Goal: Information Seeking & Learning: Learn about a topic

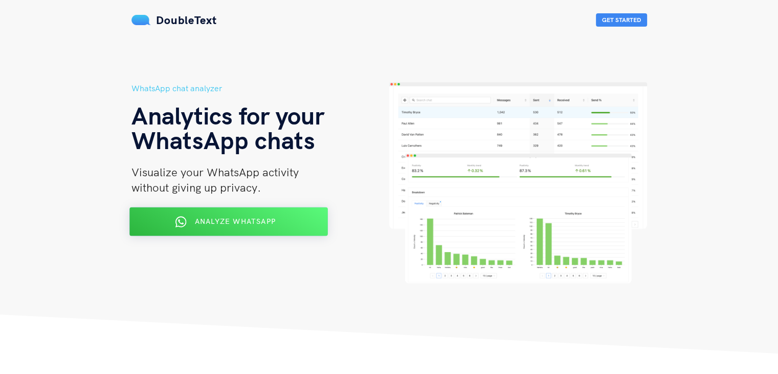
click at [235, 230] on button "Analyze WhatsApp" at bounding box center [228, 221] width 199 height 29
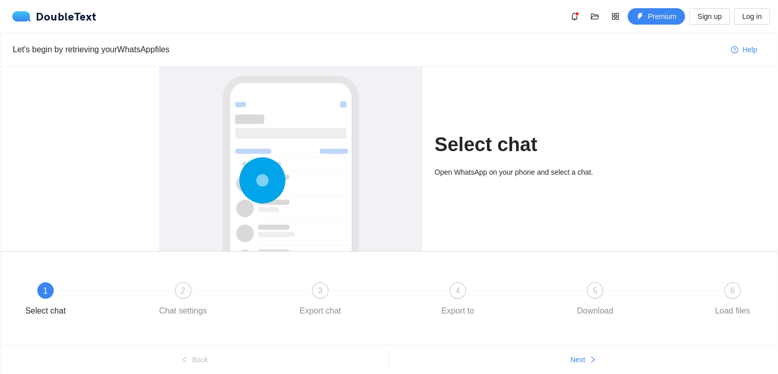
scroll to position [39, 0]
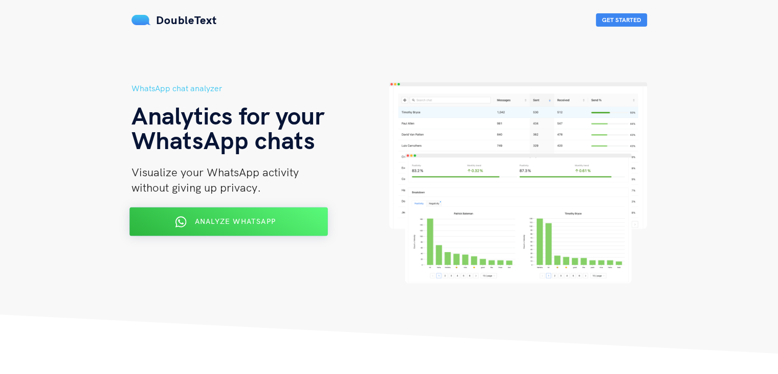
click at [244, 221] on span "Analyze WhatsApp" at bounding box center [234, 220] width 81 height 9
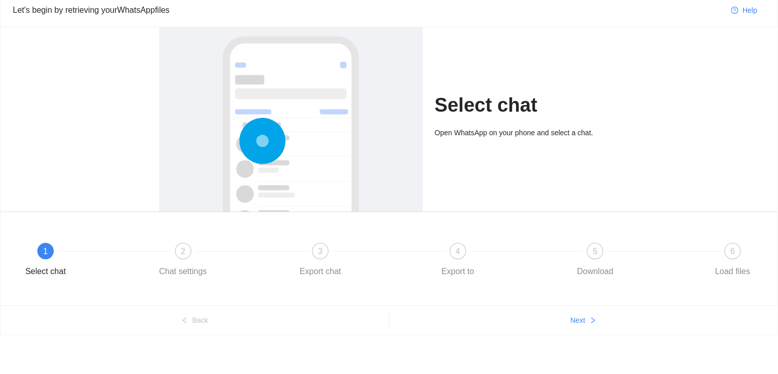
scroll to position [39, 0]
click at [585, 326] on button "Next" at bounding box center [583, 320] width 389 height 16
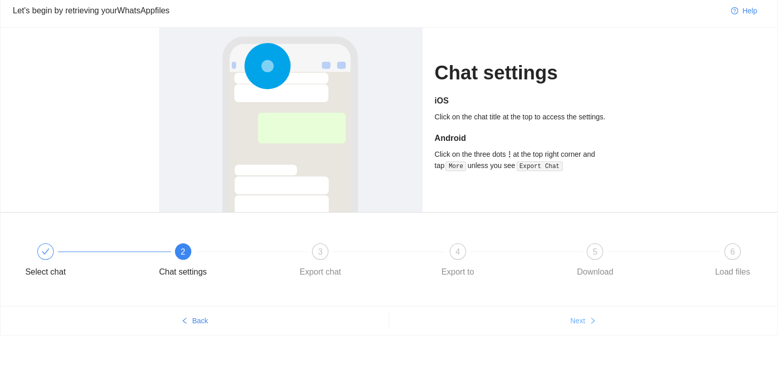
click at [585, 326] on button "Next" at bounding box center [583, 320] width 389 height 16
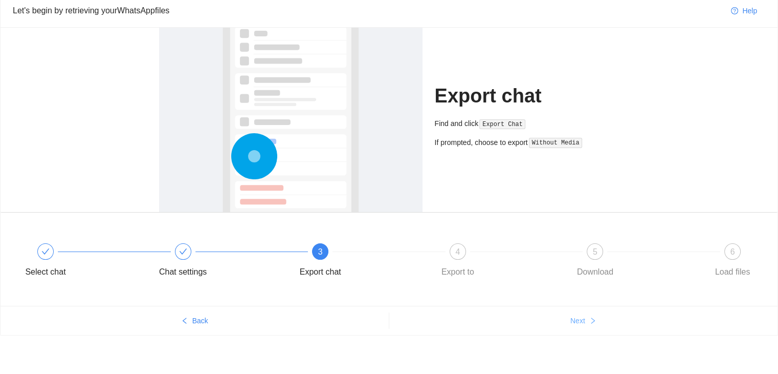
click at [585, 326] on button "Next" at bounding box center [583, 320] width 389 height 16
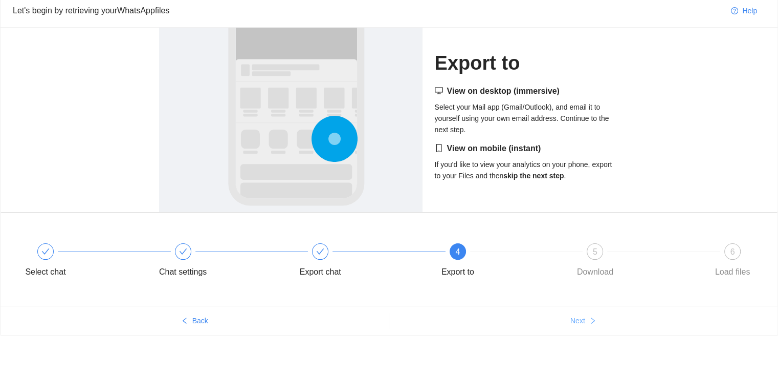
click at [585, 326] on button "Next" at bounding box center [583, 320] width 389 height 16
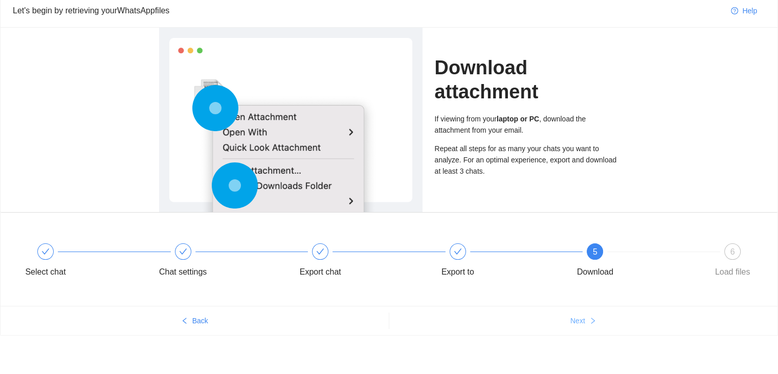
click at [585, 326] on button "Next" at bounding box center [583, 320] width 389 height 16
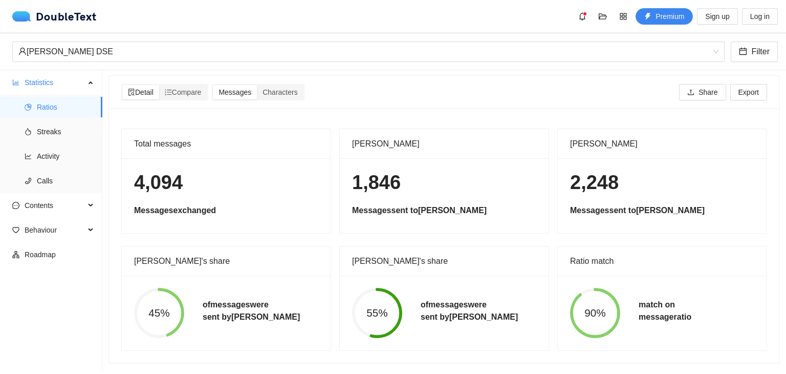
scroll to position [0, 0]
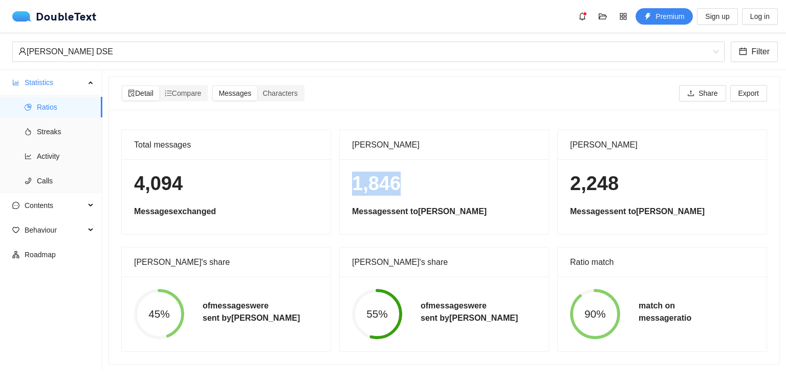
drag, startPoint x: 351, startPoint y: 190, endPoint x: 431, endPoint y: 187, distance: 80.4
click at [431, 187] on h1 "1,846" at bounding box center [444, 183] width 184 height 24
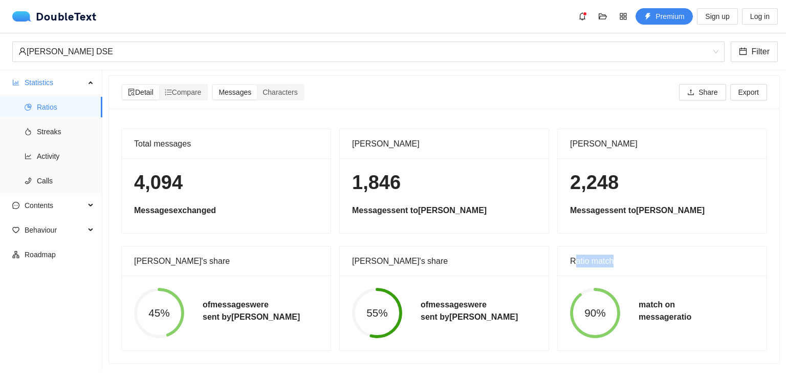
drag, startPoint x: 570, startPoint y: 250, endPoint x: 620, endPoint y: 254, distance: 50.3
click at [620, 254] on div "Ratio match" at bounding box center [662, 260] width 184 height 29
drag, startPoint x: 141, startPoint y: 170, endPoint x: 183, endPoint y: 171, distance: 42.0
click at [183, 171] on h1 "4,094" at bounding box center [226, 182] width 184 height 24
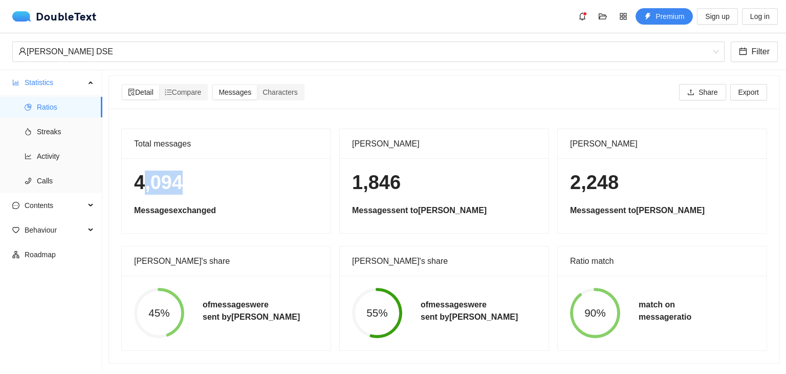
click at [262, 181] on h1 "4,094" at bounding box center [226, 182] width 184 height 24
click at [194, 88] on span "Compare" at bounding box center [183, 92] width 37 height 8
click at [159, 85] on input "Compare" at bounding box center [159, 85] width 0 height 0
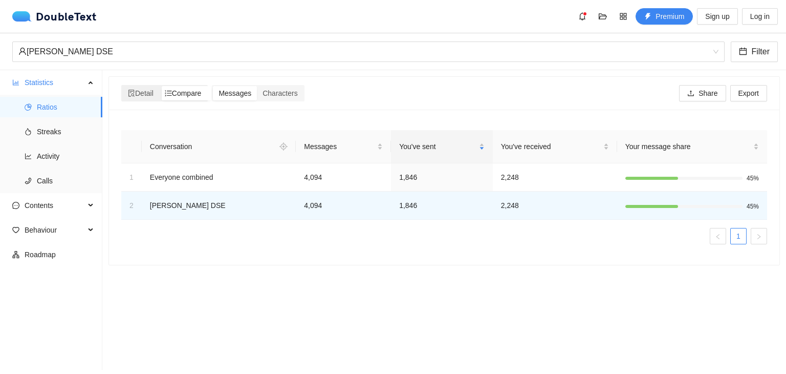
scroll to position [0, 0]
click at [289, 91] on span "Characters" at bounding box center [280, 93] width 35 height 8
click at [257, 86] on input "Characters" at bounding box center [257, 86] width 0 height 0
click at [239, 99] on div "Messages" at bounding box center [235, 93] width 44 height 14
click at [213, 86] on input "Messages" at bounding box center [213, 86] width 0 height 0
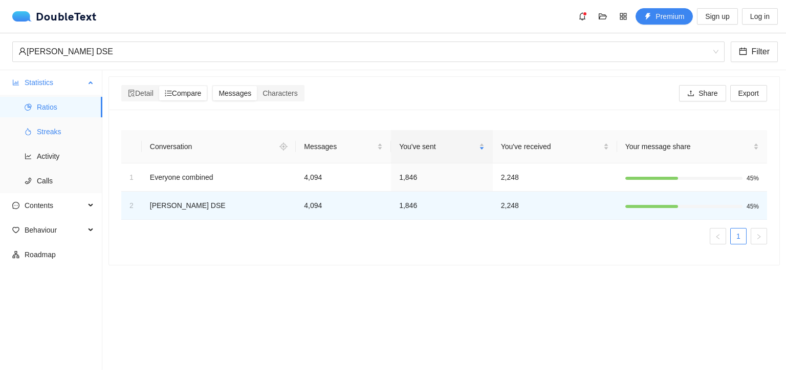
click at [44, 129] on span "Streaks" at bounding box center [65, 131] width 57 height 20
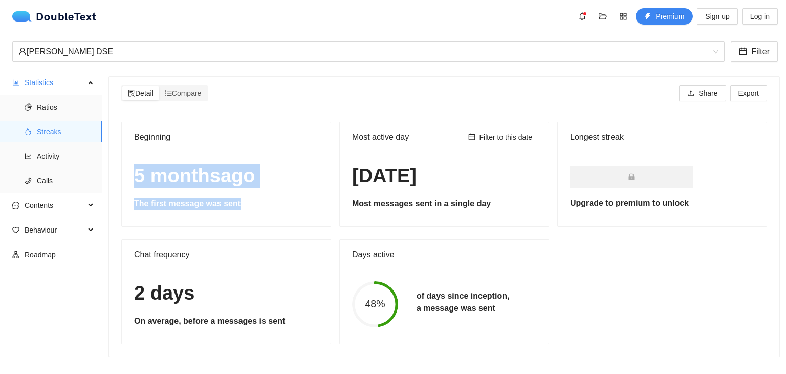
drag, startPoint x: 150, startPoint y: 182, endPoint x: 274, endPoint y: 197, distance: 124.2
click at [274, 197] on div "5 months ago The first message was sent" at bounding box center [226, 188] width 209 height 75
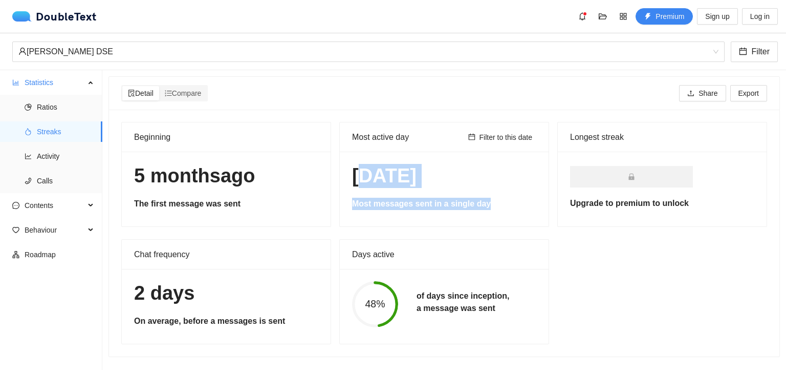
drag, startPoint x: 356, startPoint y: 178, endPoint x: 517, endPoint y: 211, distance: 165.1
click at [517, 211] on div "3 Sep 2025 Most messages sent in a single day" at bounding box center [444, 188] width 209 height 75
click at [381, 186] on h1 "3 Sep 2025" at bounding box center [444, 176] width 184 height 24
drag, startPoint x: 346, startPoint y: 177, endPoint x: 512, endPoint y: 192, distance: 166.5
click at [512, 192] on div "3 Sep 2025 Most messages sent in a single day" at bounding box center [444, 188] width 209 height 75
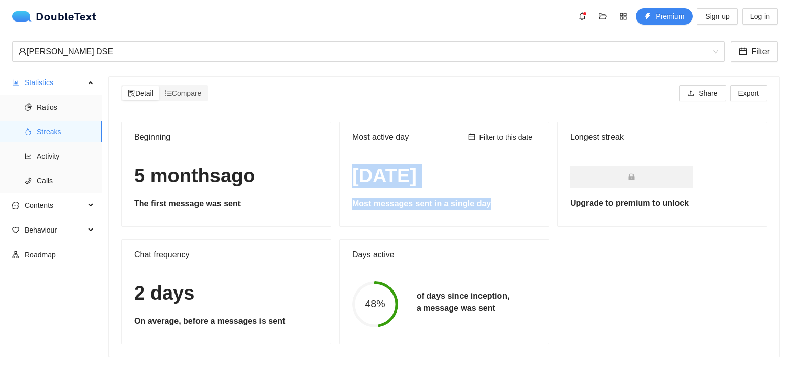
scroll to position [1, 0]
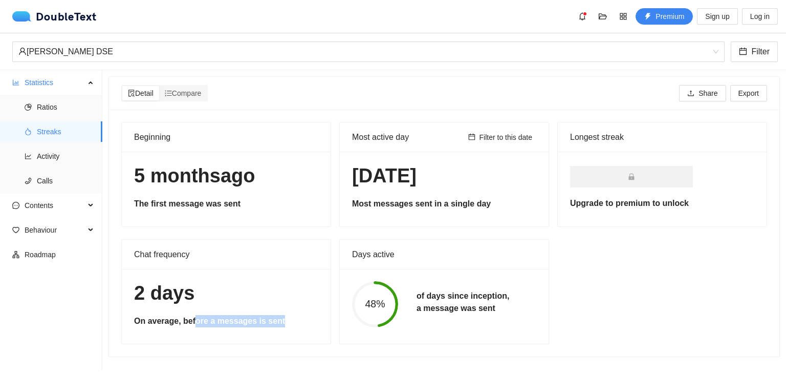
drag, startPoint x: 192, startPoint y: 322, endPoint x: 277, endPoint y: 327, distance: 85.1
click at [277, 327] on div "2 days On average, before a messages is sent" at bounding box center [226, 306] width 209 height 75
click at [277, 328] on div "2 days On average, before a messages is sent" at bounding box center [226, 306] width 209 height 75
click at [290, 324] on h5 "On average, before a messages is sent" at bounding box center [226, 321] width 184 height 12
click at [208, 328] on div "2 days On average, before a messages is sent" at bounding box center [226, 306] width 209 height 75
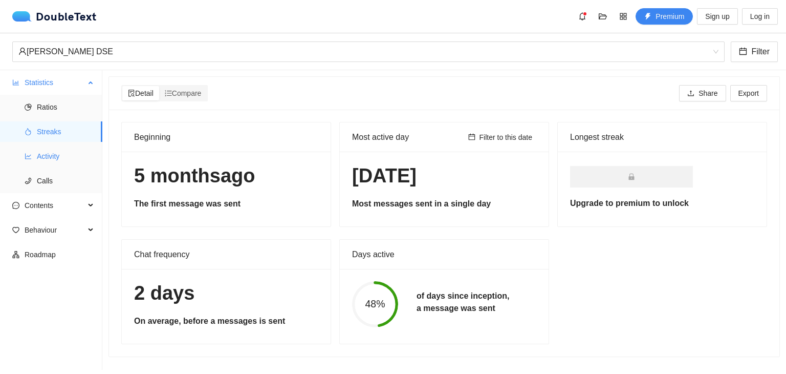
click at [43, 146] on span "Activity" at bounding box center [65, 156] width 57 height 20
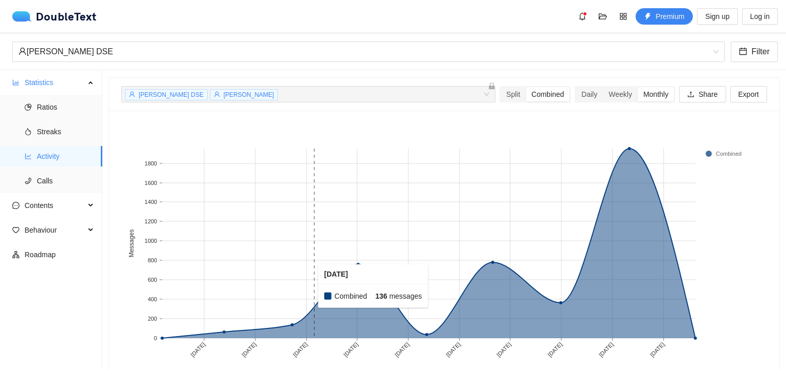
scroll to position [63, 0]
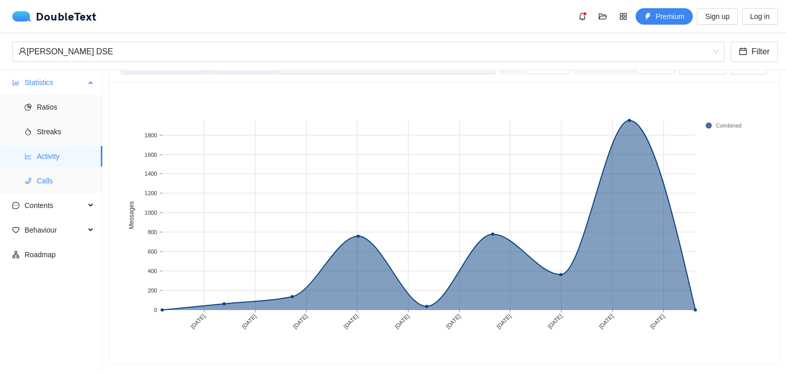
click at [42, 172] on span "Calls" at bounding box center [65, 180] width 57 height 20
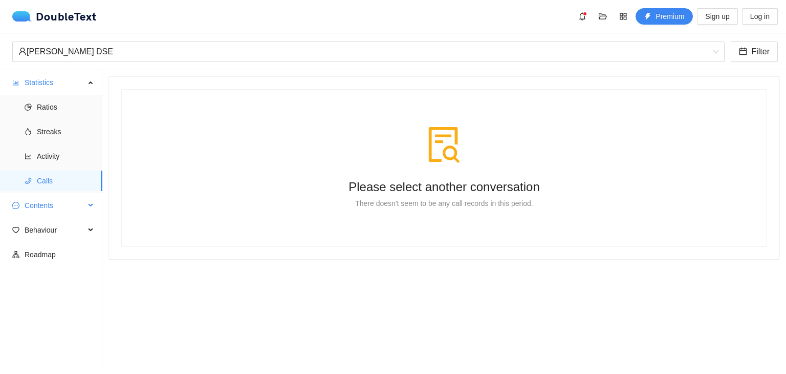
click at [36, 203] on span "Contents" at bounding box center [55, 205] width 60 height 20
click at [53, 229] on span "Word Cloud" at bounding box center [65, 230] width 57 height 20
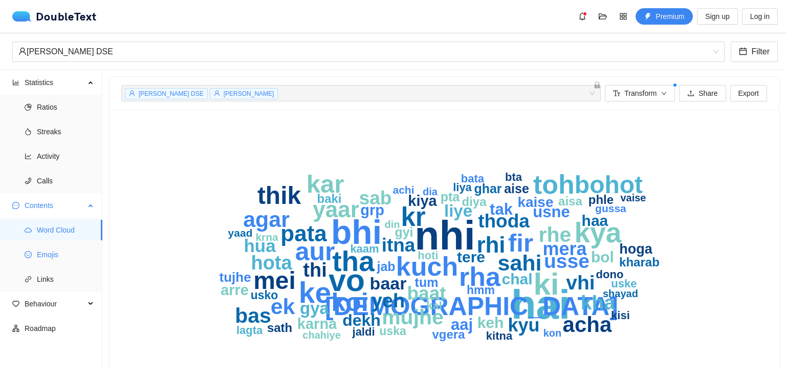
click at [35, 258] on li "Emojis" at bounding box center [51, 254] width 102 height 20
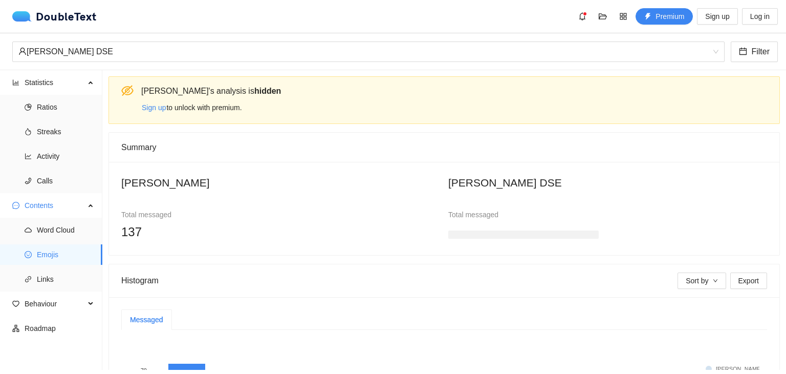
scroll to position [49, 0]
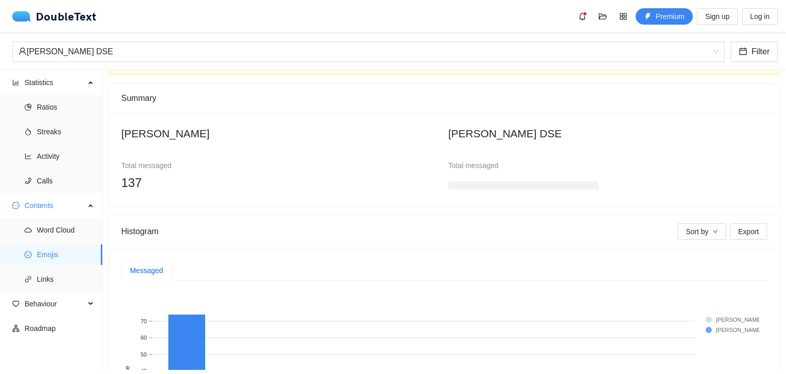
drag, startPoint x: 468, startPoint y: 168, endPoint x: 536, endPoint y: 183, distance: 69.6
click at [536, 183] on div at bounding box center [523, 183] width 150 height 20
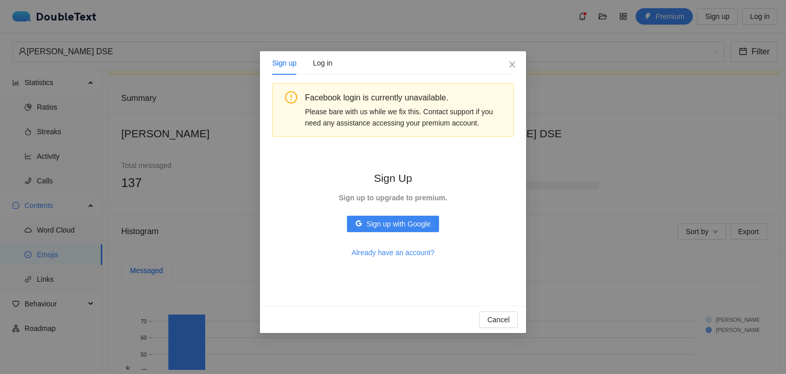
click at [504, 181] on div "Facebook login is currently unavailable. Please bare with us while we fix this.…" at bounding box center [393, 188] width 242 height 210
click at [511, 78] on span "Close" at bounding box center [512, 65] width 28 height 28
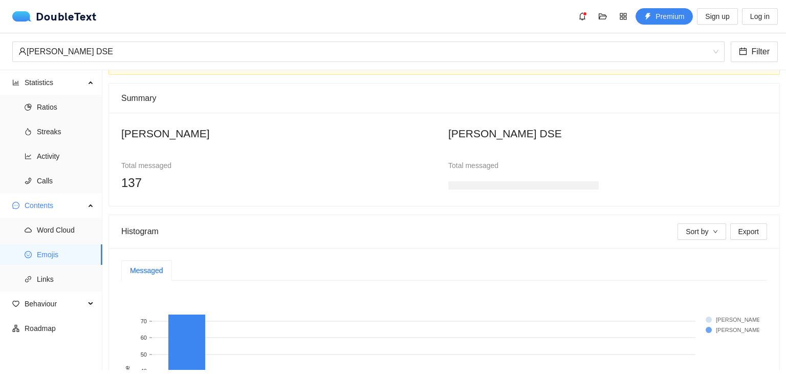
scroll to position [202, 0]
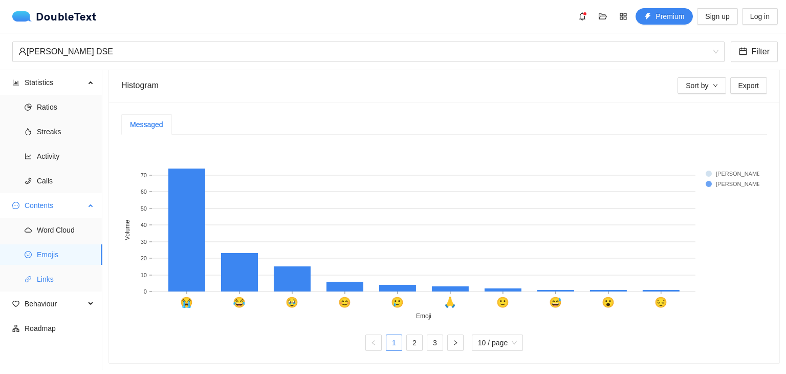
click at [58, 275] on span "Links" at bounding box center [65, 279] width 57 height 20
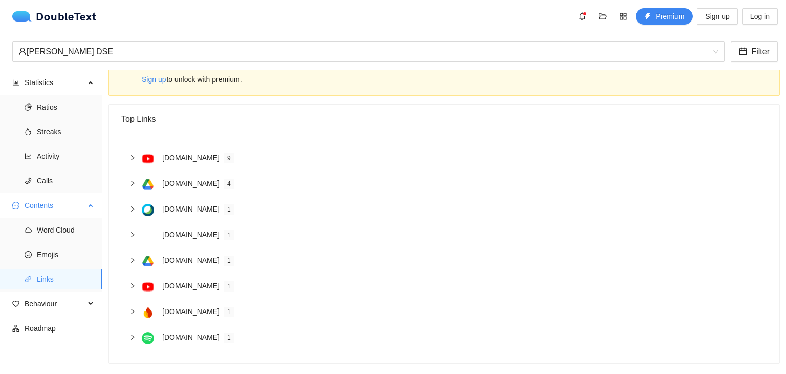
scroll to position [37, 0]
click at [47, 301] on span "Behaviour" at bounding box center [55, 303] width 60 height 20
click at [51, 331] on span "Engagement" at bounding box center [65, 328] width 57 height 20
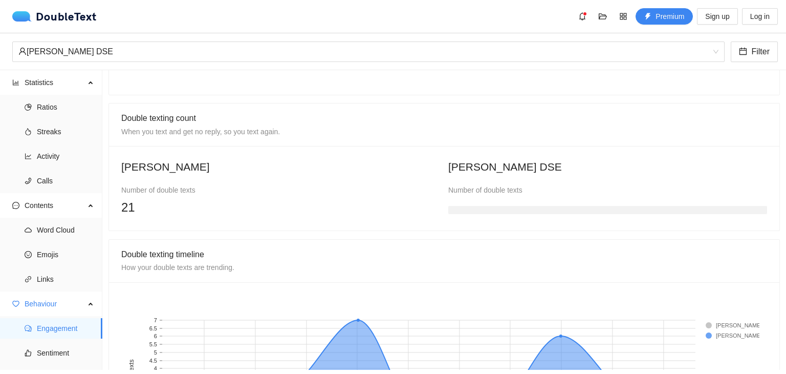
scroll to position [718, 0]
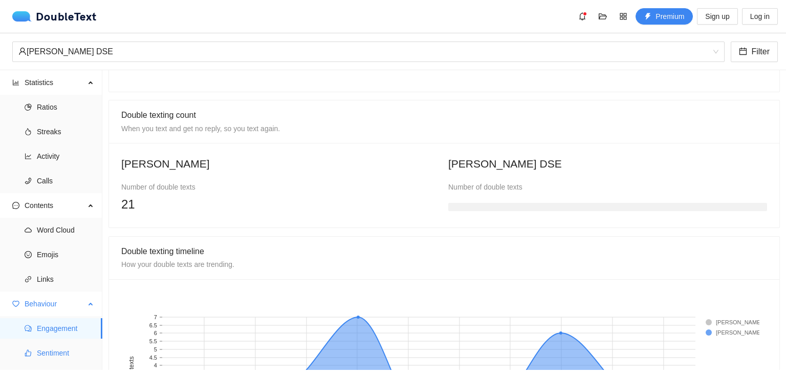
click at [60, 357] on span "Sentiment" at bounding box center [65, 352] width 57 height 20
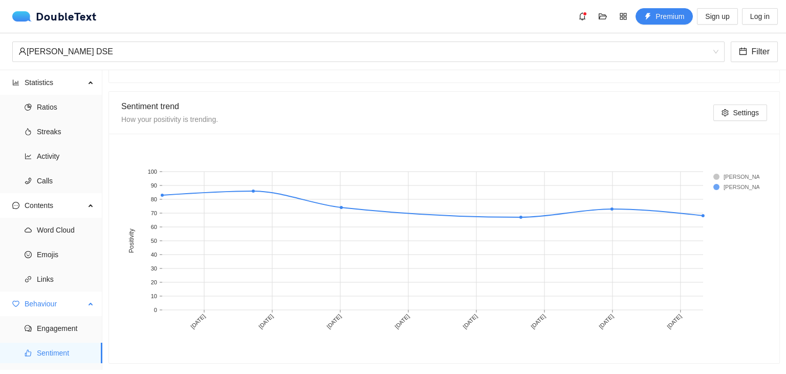
scroll to position [42, 0]
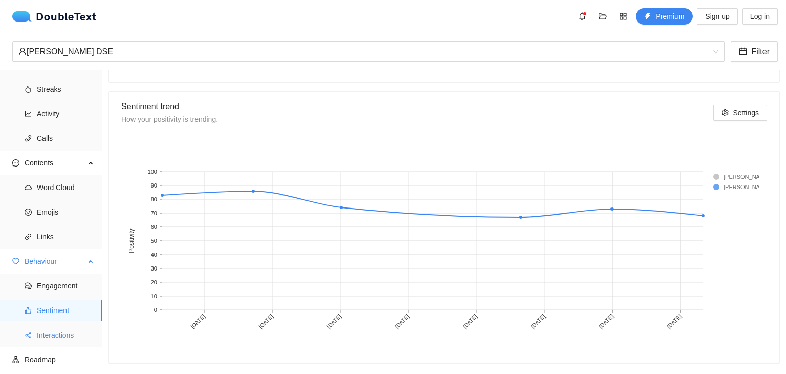
click at [66, 327] on span "Interactions" at bounding box center [65, 334] width 57 height 20
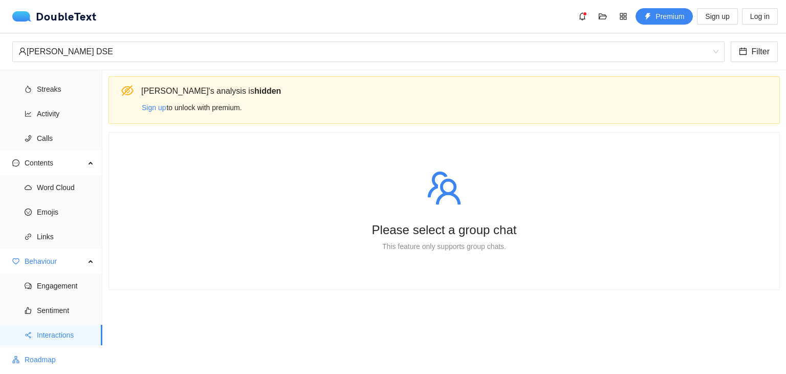
click at [50, 351] on span "Roadmap" at bounding box center [60, 359] width 70 height 20
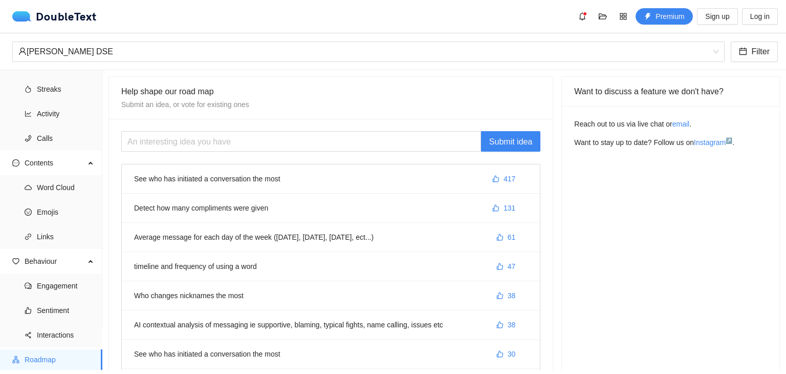
click at [246, 178] on li "See who has initiated a conversation the most 417" at bounding box center [331, 178] width 418 height 29
click at [492, 182] on span "like" at bounding box center [495, 179] width 7 height 8
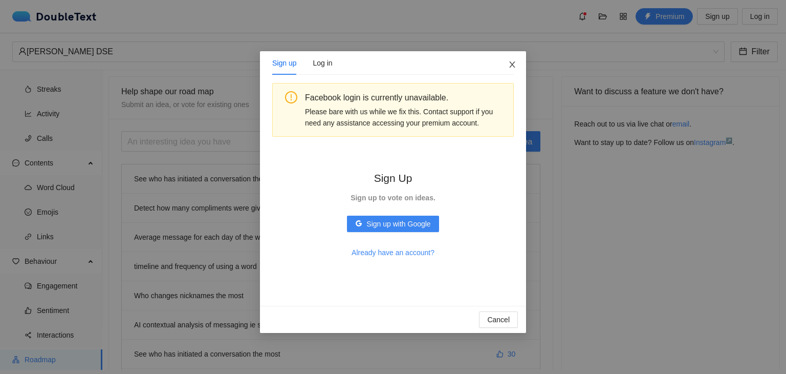
click at [509, 64] on icon "close" at bounding box center [512, 64] width 6 height 6
